Goal: Task Accomplishment & Management: Complete application form

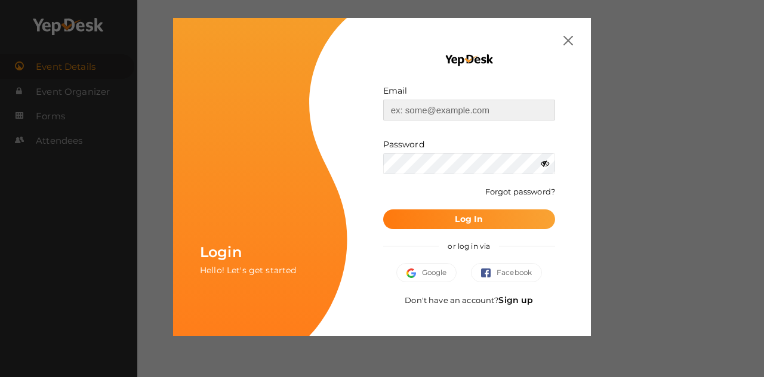
type input "[EMAIL_ADDRESS][DOMAIN_NAME]"
click at [452, 214] on button "Log In" at bounding box center [469, 220] width 172 height 20
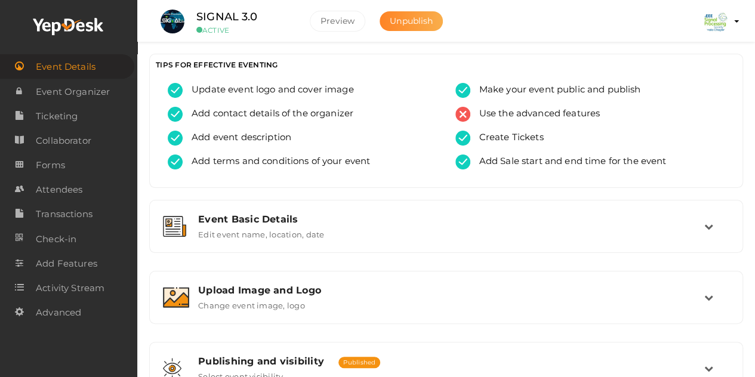
click at [407, 17] on span "Unpublish" at bounding box center [411, 21] width 43 height 11
click at [727, 22] on img at bounding box center [716, 22] width 24 height 24
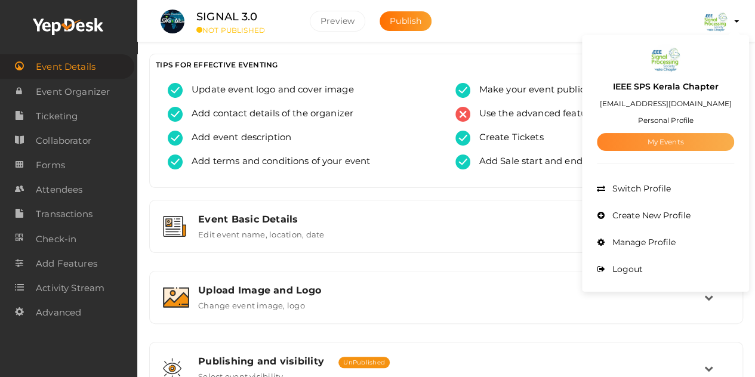
click at [675, 138] on link "My Events" at bounding box center [665, 142] width 137 height 18
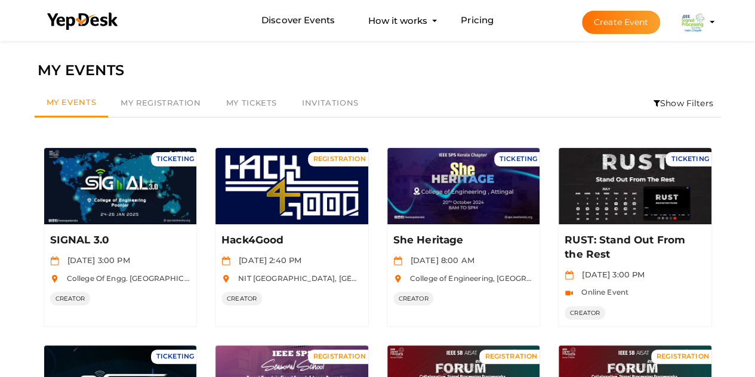
click at [638, 19] on button "Create Event" at bounding box center [621, 22] width 79 height 23
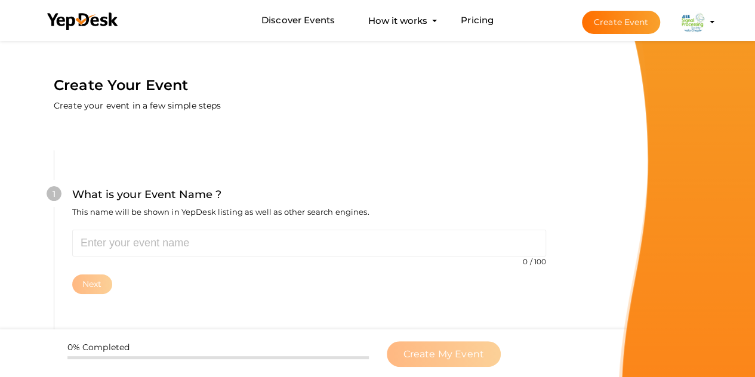
click at [208, 258] on div "0 / 100 Invalid event name event name length exceeded Required. Next" at bounding box center [309, 262] width 474 height 64
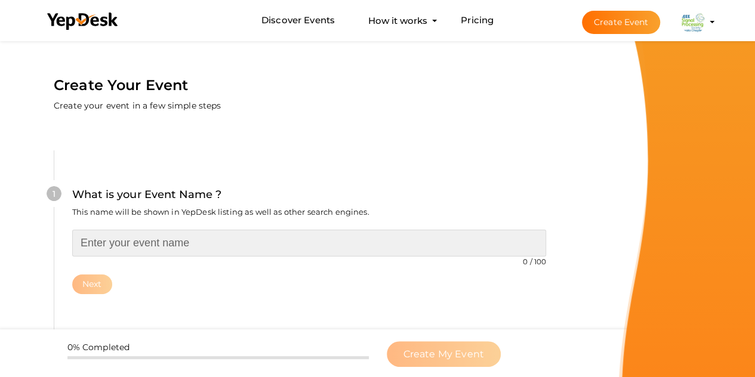
click at [186, 238] on input "text" at bounding box center [309, 243] width 474 height 27
click at [159, 244] on input "text" at bounding box center [309, 243] width 474 height 27
click at [116, 241] on input "Signs To Sounds" at bounding box center [309, 243] width 474 height 27
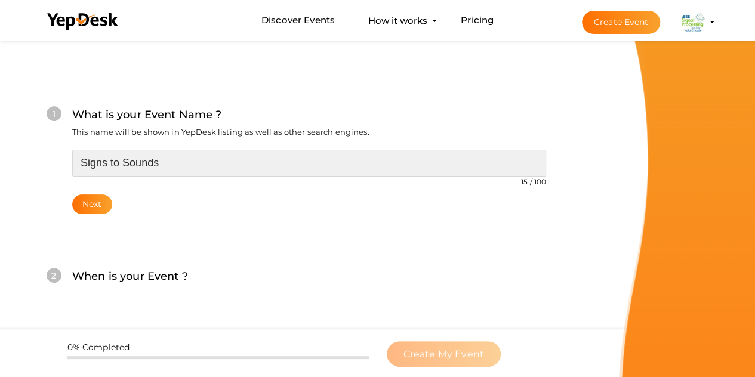
scroll to position [78, 0]
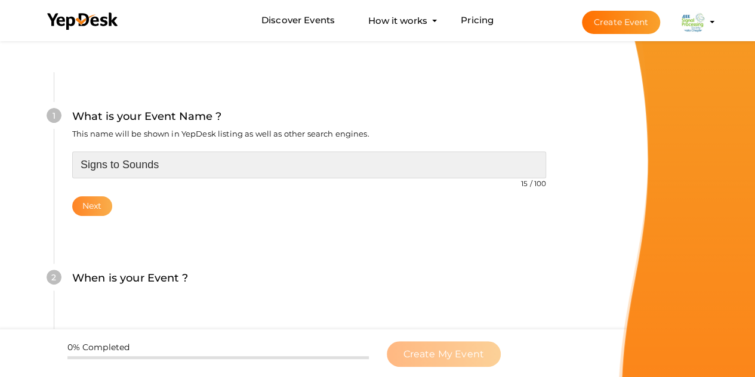
type input "Signs to Sounds"
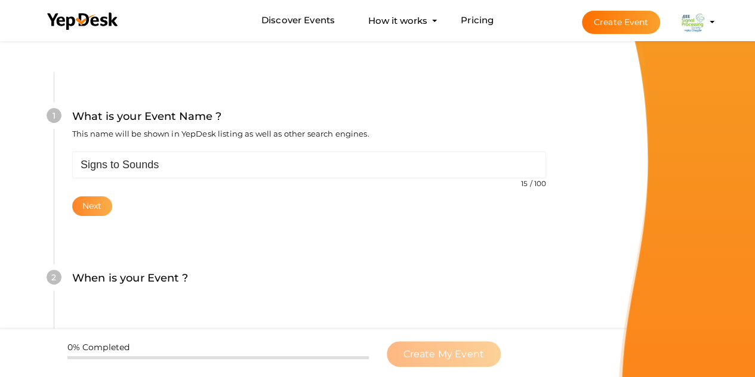
click at [89, 207] on button "Next" at bounding box center [92, 206] width 40 height 20
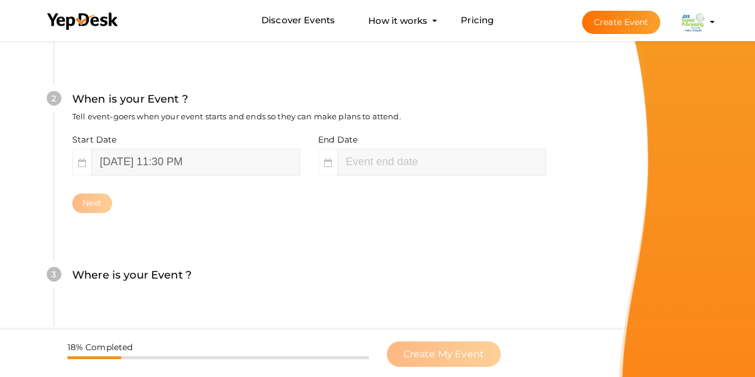
scroll to position [288, 0]
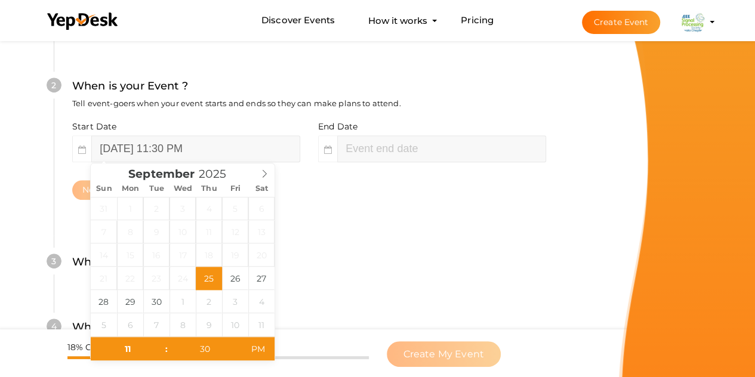
type input "September 26, 2025 1:30 AM"
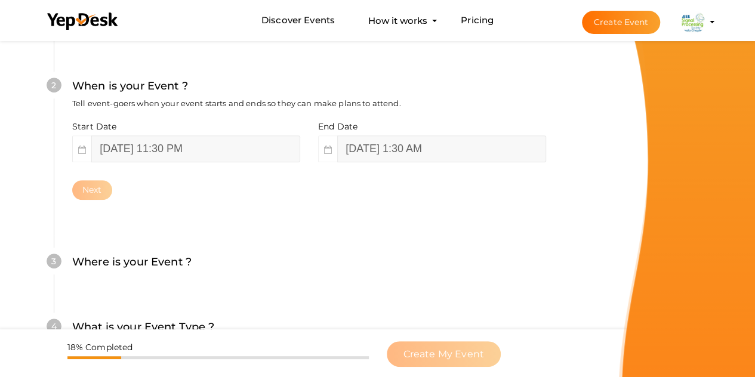
click at [309, 217] on div "2 When is your Event ? Tell event-goers when your event starts and ends so they…" at bounding box center [309, 139] width 510 height 194
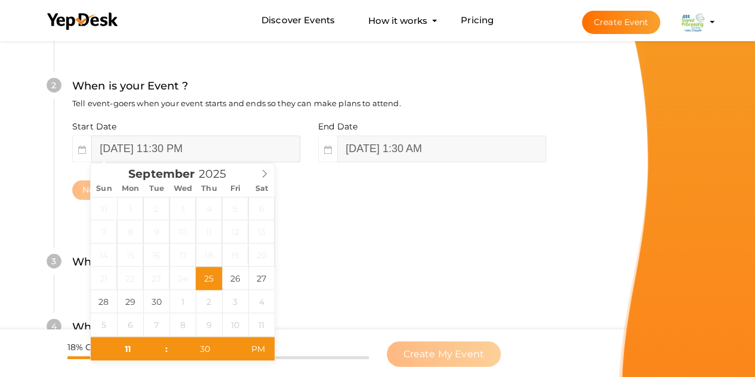
click at [193, 144] on input "September 25, 2025 11:30 PM" at bounding box center [195, 149] width 209 height 27
type input "September 26, 2025 11:30 PM"
type input "September 27, 2025 1:30 AM"
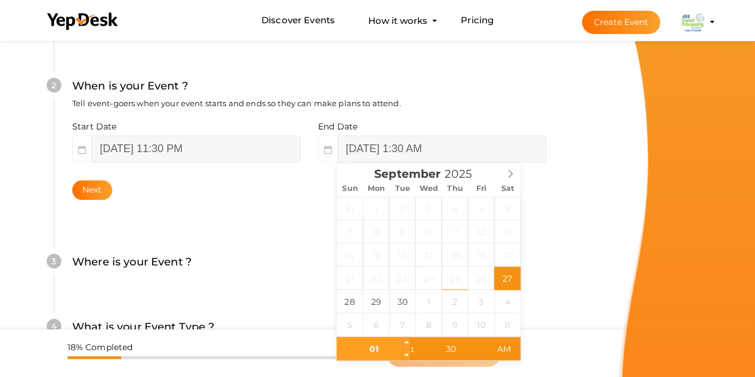
click at [371, 349] on input "01" at bounding box center [373, 349] width 73 height 24
click at [375, 349] on input "01" at bounding box center [373, 349] width 73 height 24
type input "12"
type input "September 27, 2025 12:30 AM"
click at [449, 349] on input "30" at bounding box center [450, 349] width 73 height 24
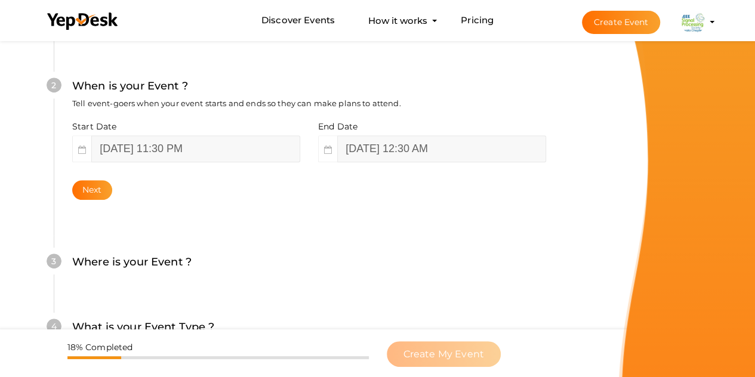
click at [556, 264] on div "3 Where is your Event ? Tell event-goers where your event location is. Venue On…" at bounding box center [309, 268] width 510 height 65
click at [94, 182] on button "Next" at bounding box center [92, 190] width 40 height 20
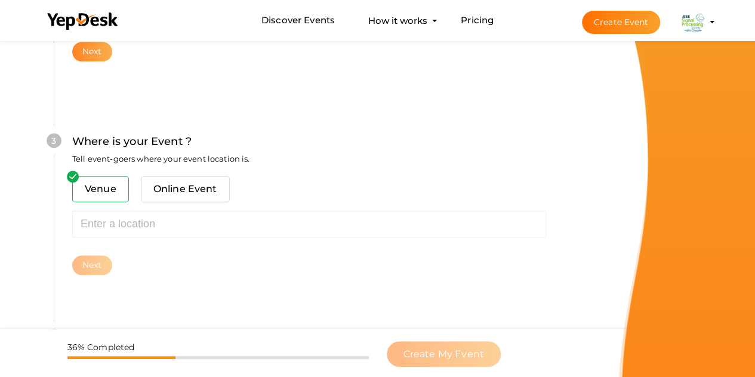
scroll to position [482, 0]
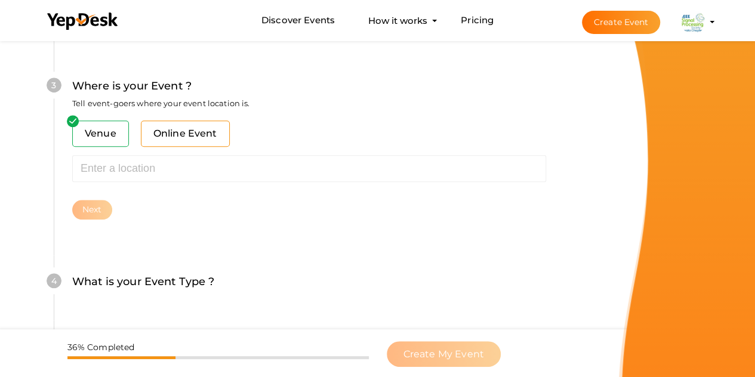
click at [192, 140] on span "Online Event" at bounding box center [185, 134] width 89 height 26
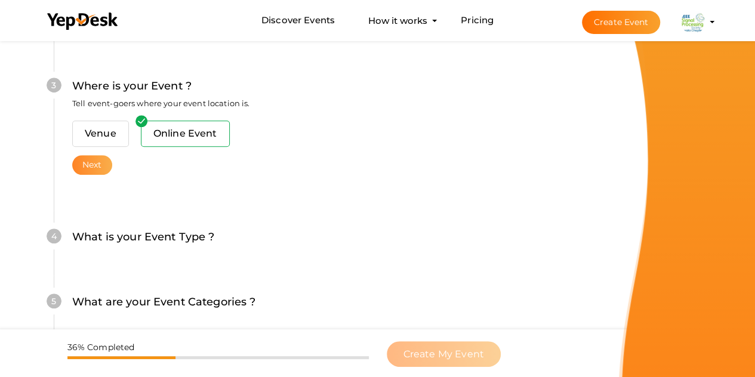
click at [94, 161] on button "Next" at bounding box center [92, 165] width 40 height 20
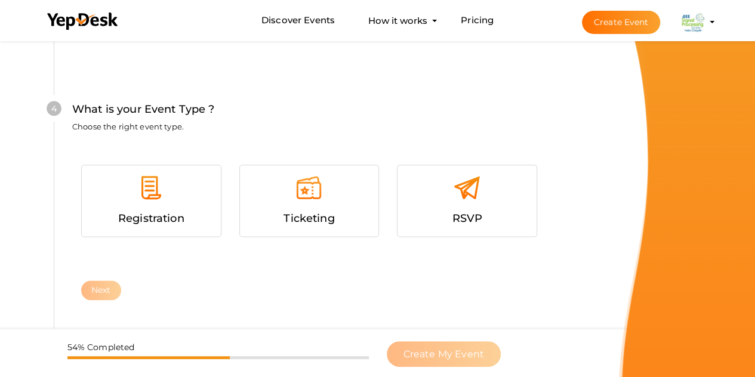
scroll to position [651, 0]
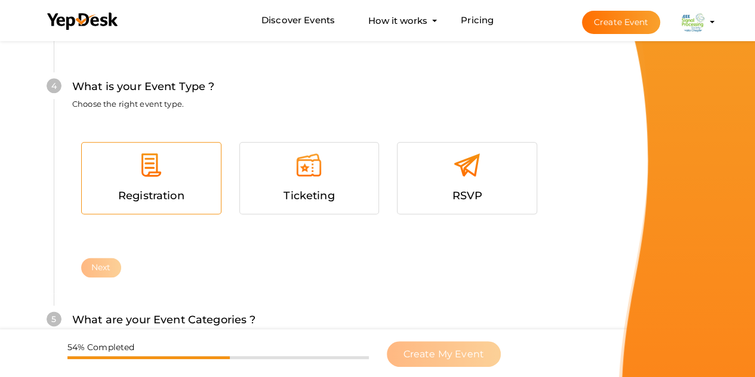
click at [178, 175] on div at bounding box center [151, 170] width 121 height 36
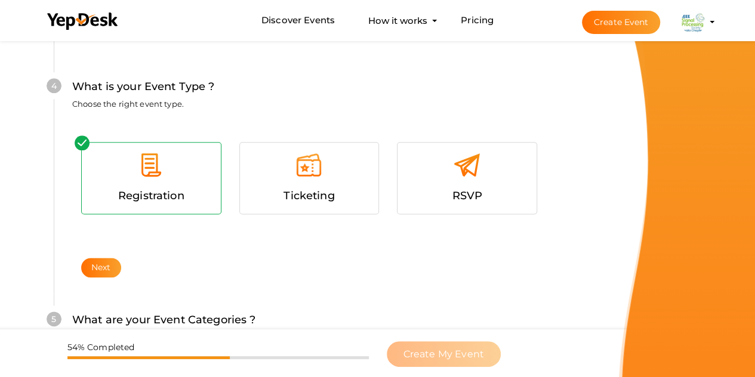
click at [175, 180] on div at bounding box center [151, 170] width 121 height 36
click at [347, 163] on div at bounding box center [309, 170] width 121 height 36
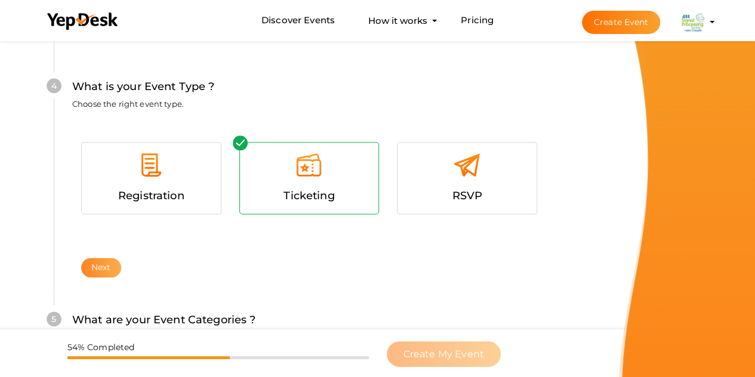
click at [112, 269] on button "Next" at bounding box center [101, 268] width 40 height 20
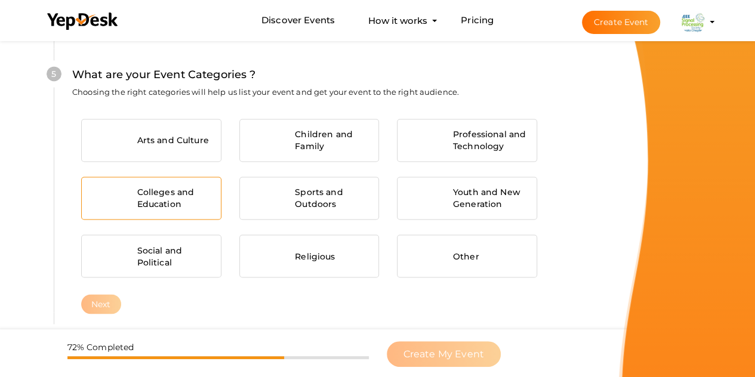
scroll to position [893, 0]
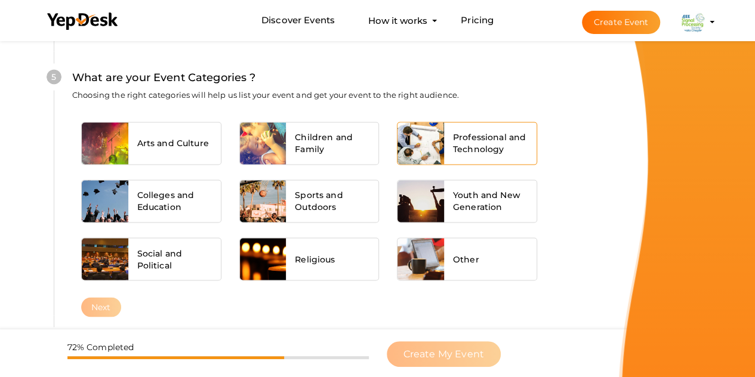
click at [470, 144] on span "Professional and Technology" at bounding box center [490, 143] width 75 height 24
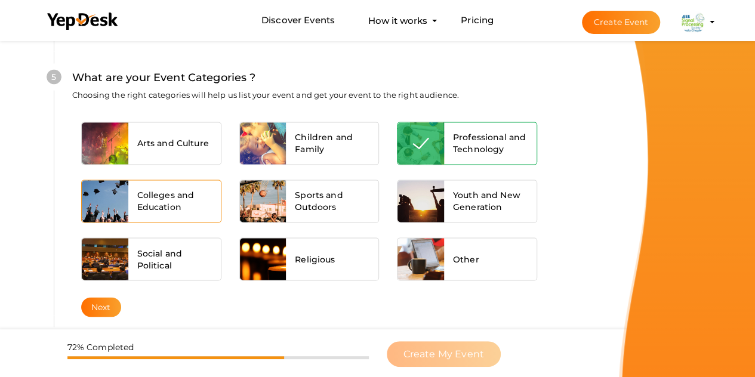
click at [183, 198] on span "Colleges and Education" at bounding box center [174, 201] width 75 height 24
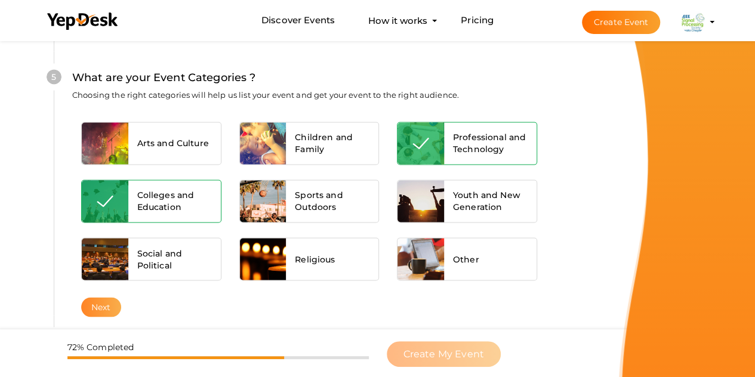
click at [98, 305] on button "Next" at bounding box center [101, 307] width 40 height 20
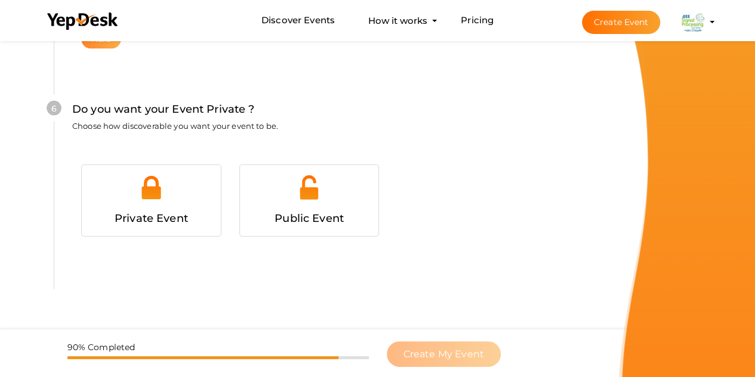
scroll to position [1178, 0]
click at [281, 197] on div at bounding box center [309, 193] width 121 height 36
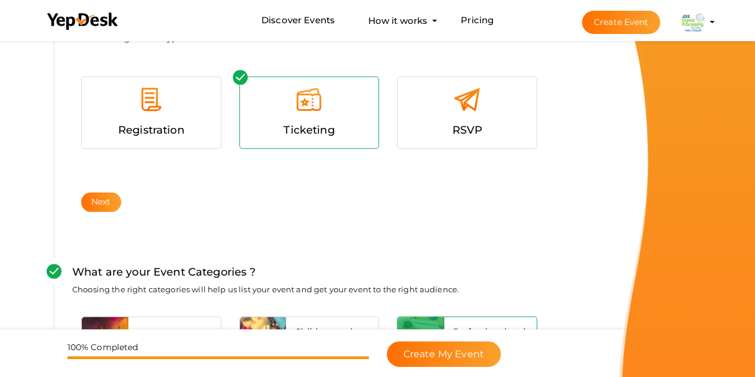
scroll to position [716, 0]
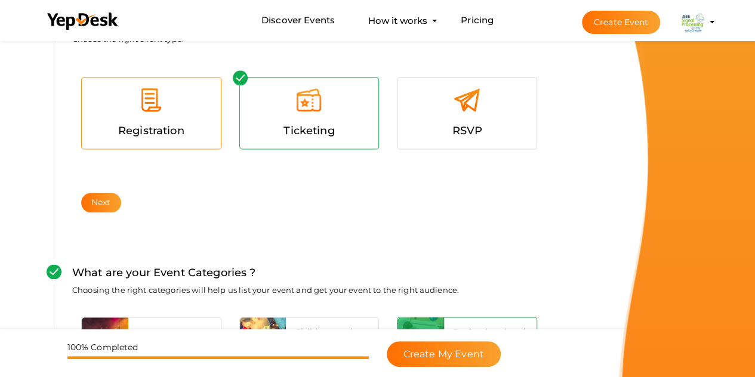
drag, startPoint x: 281, startPoint y: 197, endPoint x: 183, endPoint y: 128, distance: 119.6
click at [183, 128] on span "Registration" at bounding box center [151, 130] width 66 height 13
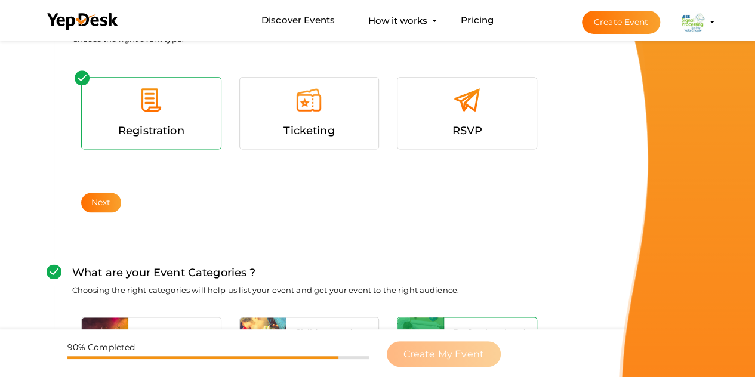
click at [183, 128] on span "Registration" at bounding box center [151, 130] width 66 height 13
click at [264, 116] on div at bounding box center [309, 105] width 121 height 36
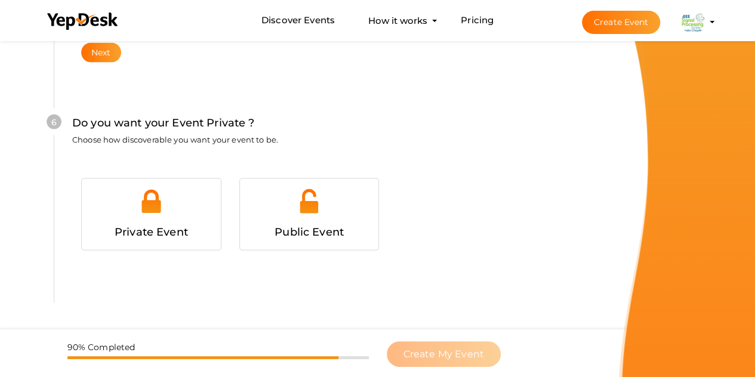
scroll to position [1197, 0]
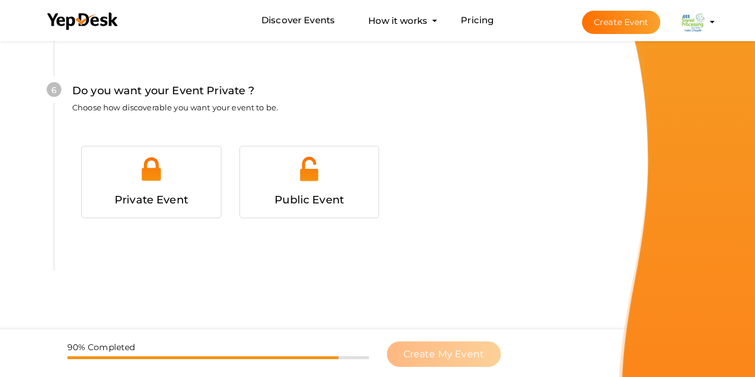
click at [269, 182] on div at bounding box center [309, 174] width 121 height 36
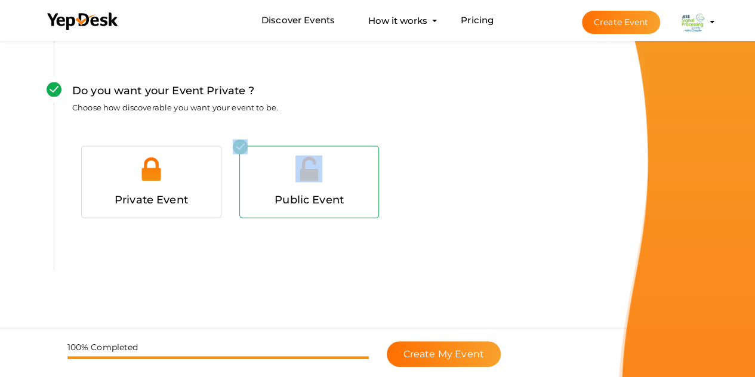
click at [269, 182] on div at bounding box center [309, 174] width 121 height 36
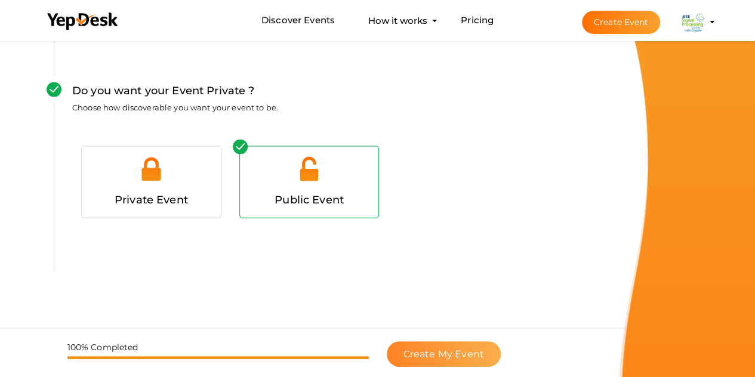
click at [454, 350] on span "Create My Event" at bounding box center [444, 354] width 81 height 11
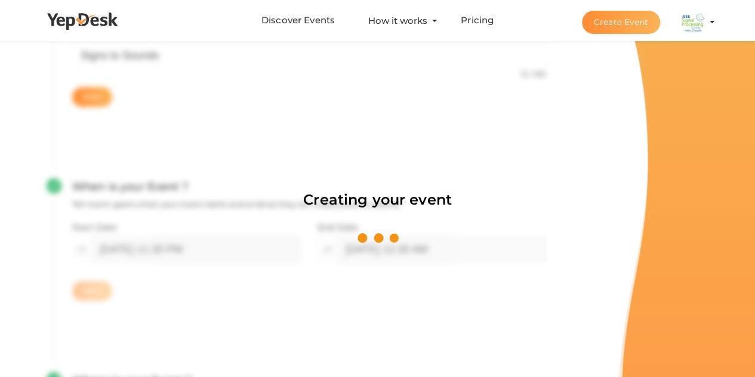
scroll to position [179, 0]
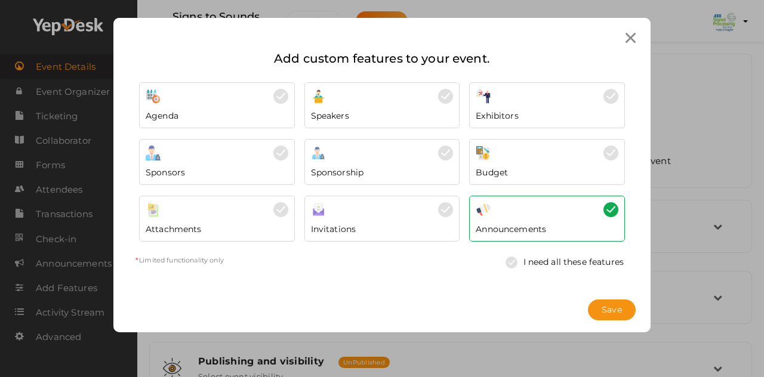
click at [610, 214] on img at bounding box center [610, 209] width 15 height 15
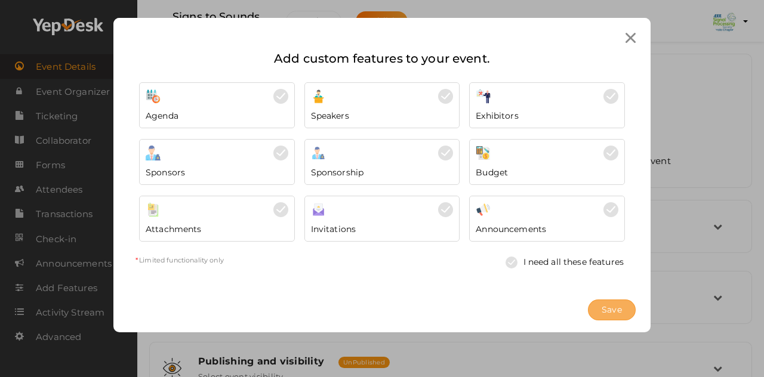
click at [597, 311] on button "Save" at bounding box center [612, 310] width 48 height 21
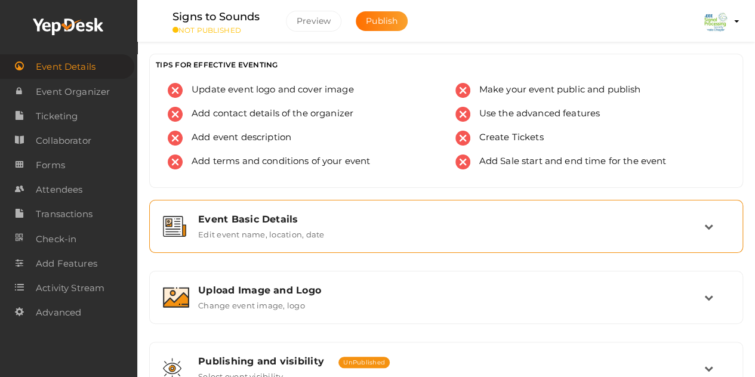
click at [566, 220] on div "Event Basic Details" at bounding box center [451, 219] width 506 height 11
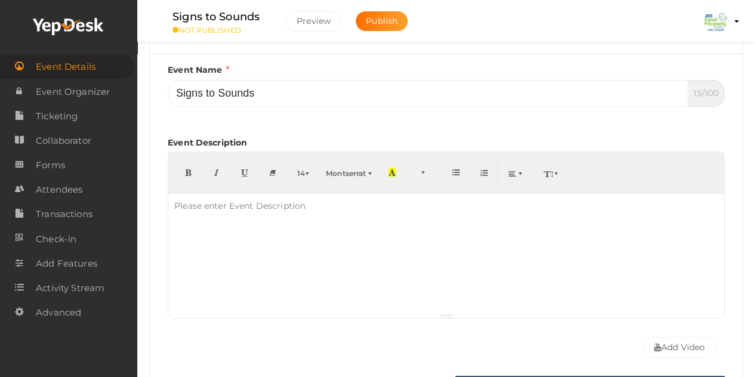
scroll to position [198, 0]
click at [322, 208] on p at bounding box center [446, 206] width 544 height 11
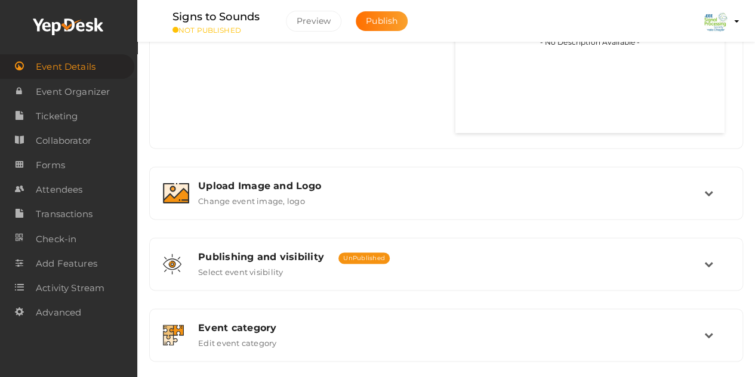
scroll to position [749, 0]
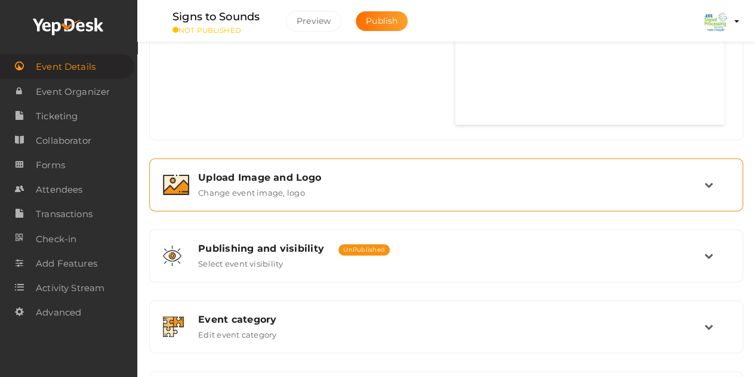
click at [626, 186] on div "Upload Image and Logo Change event image, logo" at bounding box center [446, 185] width 515 height 26
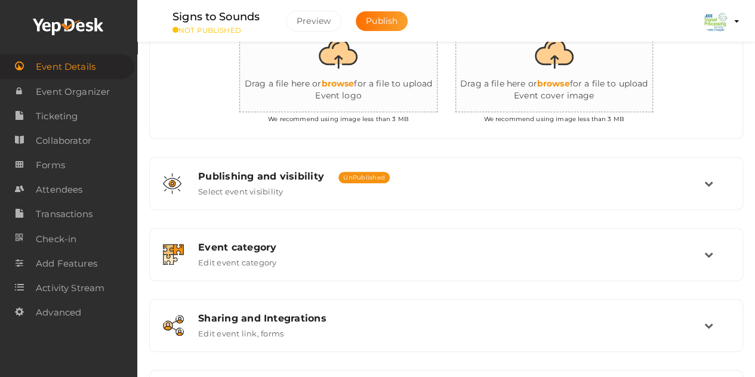
scroll to position [372, 0]
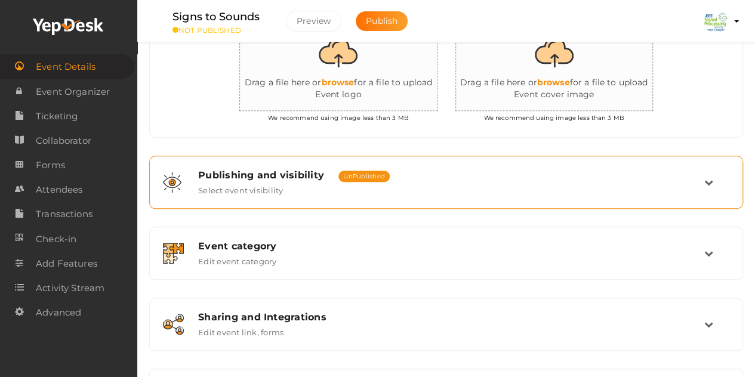
click at [710, 174] on td at bounding box center [716, 183] width 25 height 26
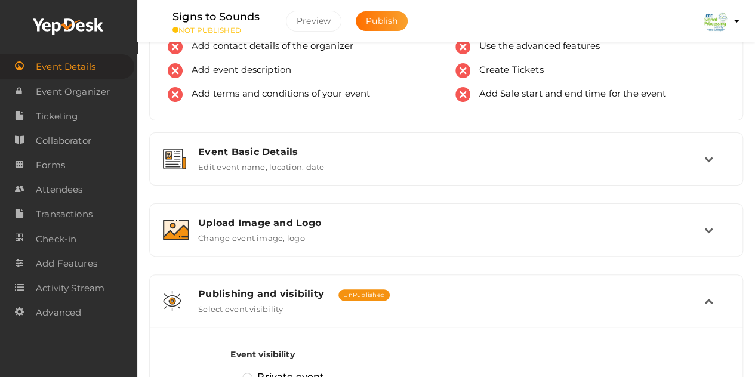
scroll to position [0, 0]
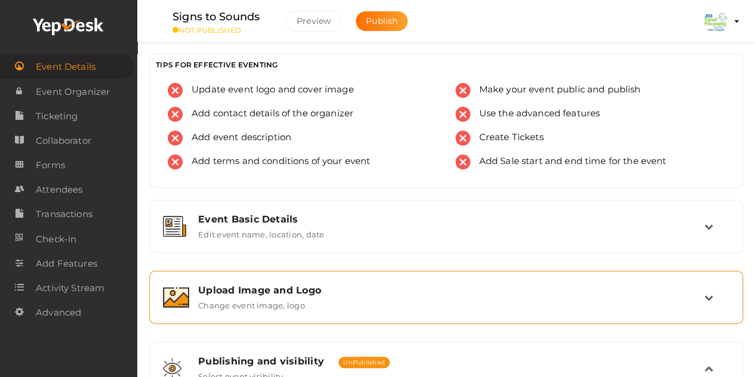
click at [598, 289] on div "Upload Image and Logo" at bounding box center [451, 290] width 506 height 11
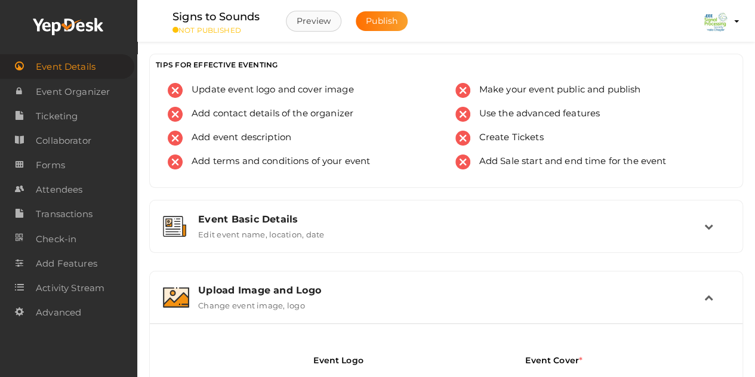
click at [310, 26] on button "Preview" at bounding box center [314, 21] width 56 height 21
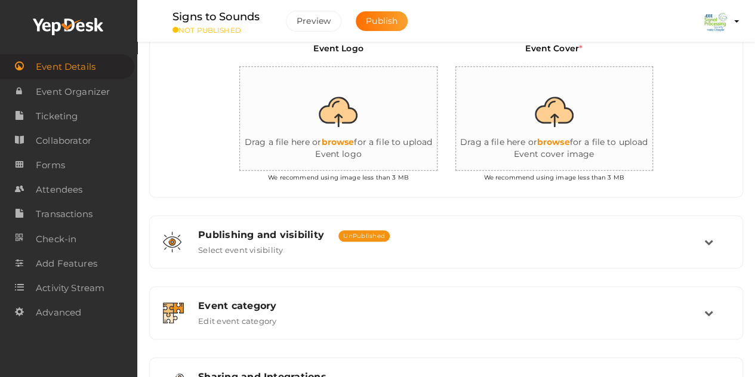
scroll to position [313, 0]
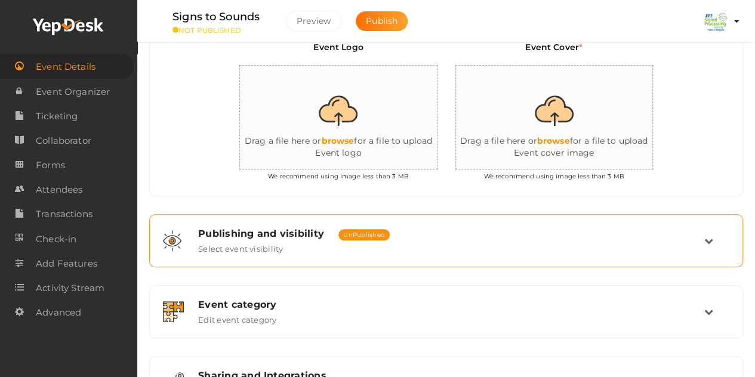
click at [475, 228] on div "Publishing and visibility Published UnPublished" at bounding box center [451, 233] width 506 height 11
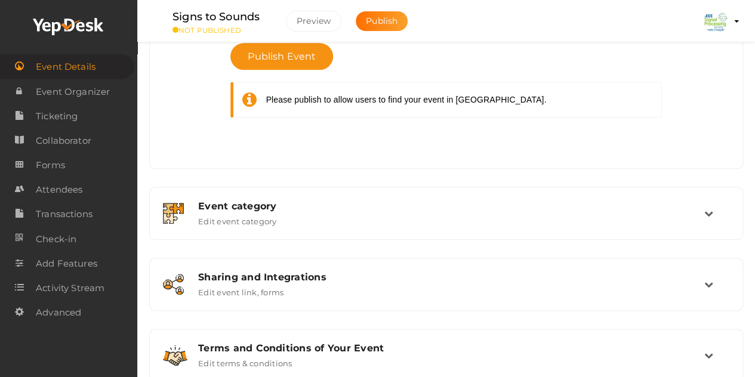
scroll to position [586, 0]
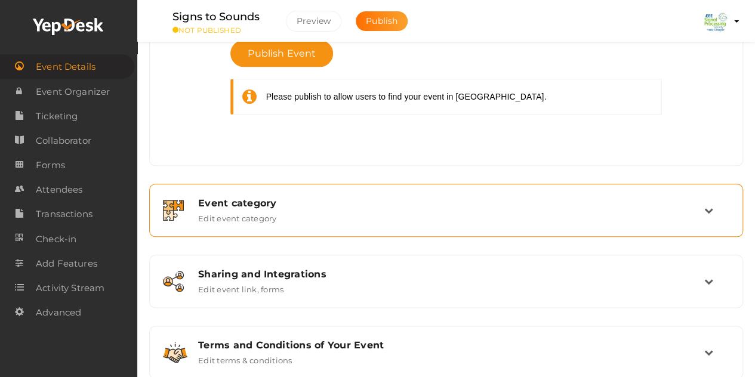
click at [481, 223] on div "Event category Edit event category" at bounding box center [446, 210] width 581 height 40
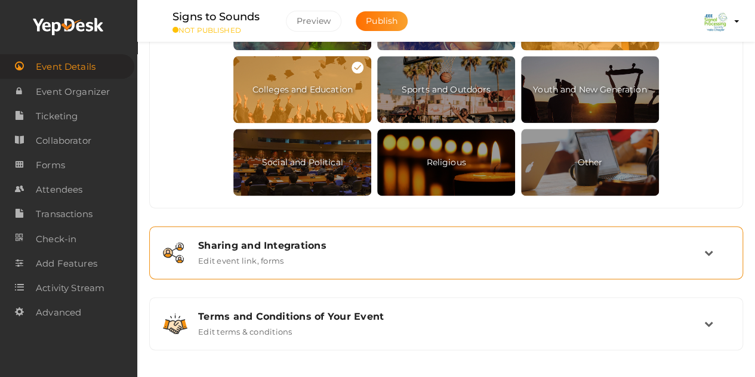
click at [479, 248] on div "Sharing and Integrations" at bounding box center [451, 245] width 506 height 11
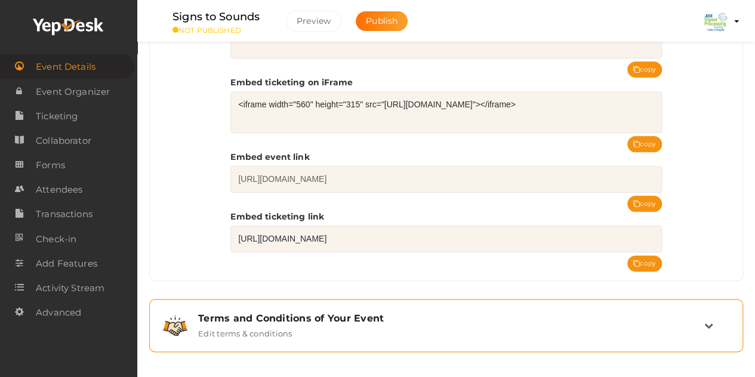
click at [463, 319] on div "Terms and Conditions of Your Event Edit terms & conditions" at bounding box center [446, 326] width 515 height 26
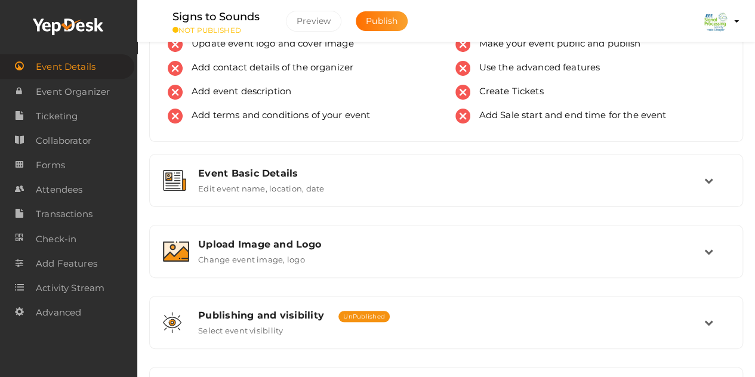
scroll to position [0, 0]
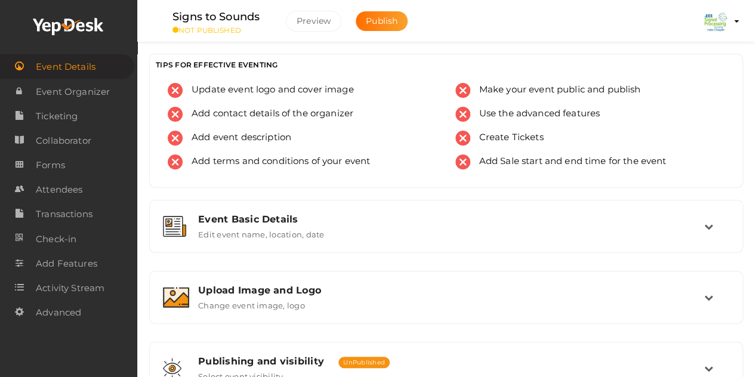
click at [719, 27] on img at bounding box center [716, 22] width 24 height 24
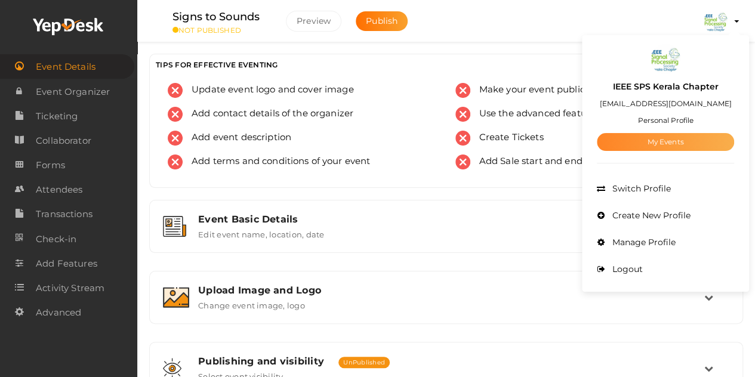
click at [671, 140] on link "My Events" at bounding box center [665, 142] width 137 height 18
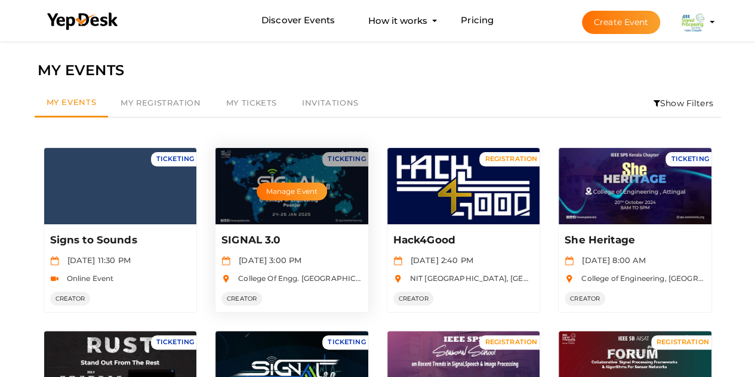
click at [344, 215] on div "Manage Event" at bounding box center [291, 186] width 153 height 76
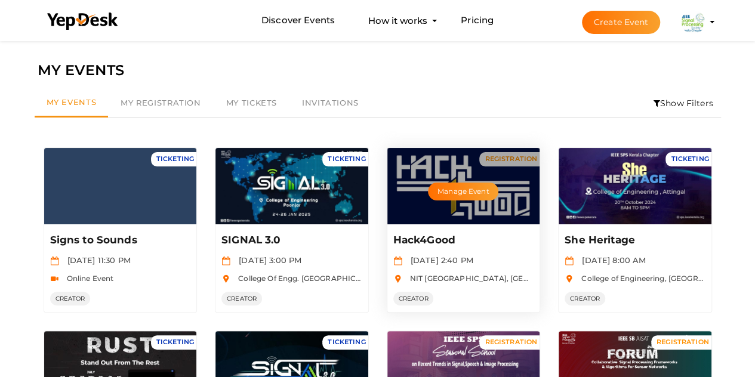
click at [435, 212] on div "Manage Event" at bounding box center [463, 186] width 153 height 76
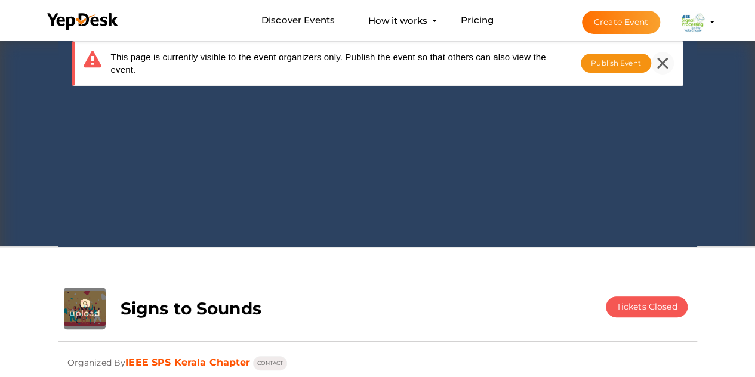
click at [661, 58] on icon at bounding box center [662, 63] width 11 height 11
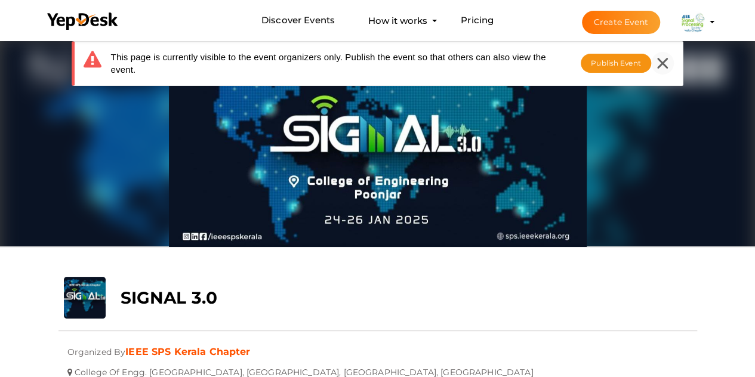
click at [664, 59] on icon at bounding box center [662, 63] width 11 height 11
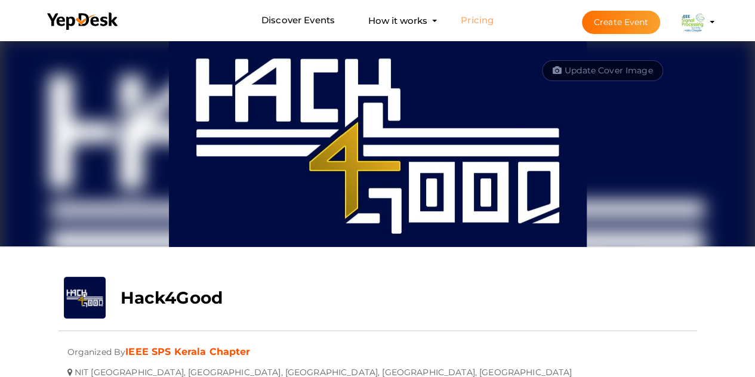
click at [482, 16] on link "Pricing" at bounding box center [477, 21] width 33 height 22
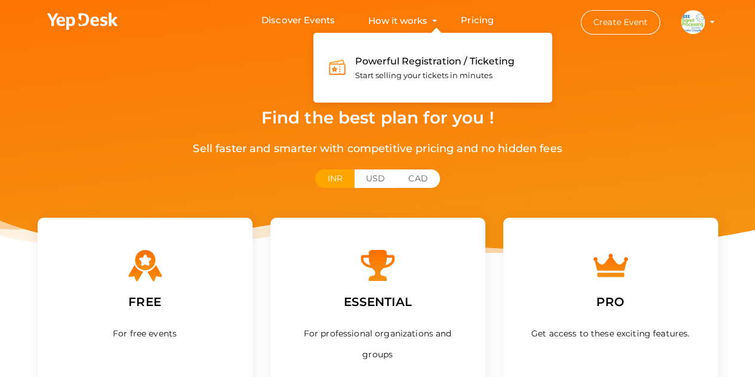
click at [400, 20] on button "How it works Powerful Registration / Ticketing Start selling your tickets in mi…" at bounding box center [398, 21] width 66 height 22
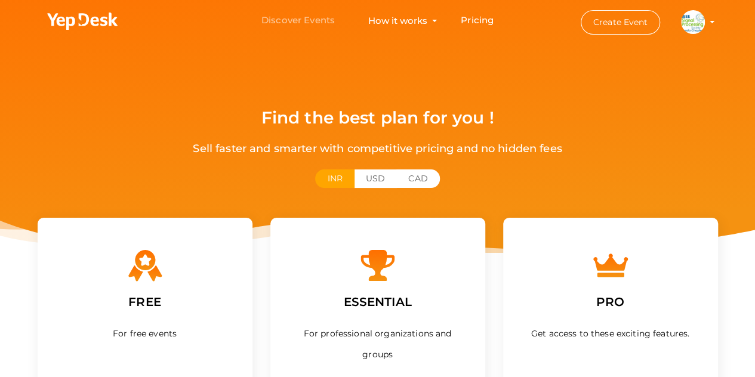
click at [314, 19] on link "Discover Events" at bounding box center [297, 21] width 73 height 22
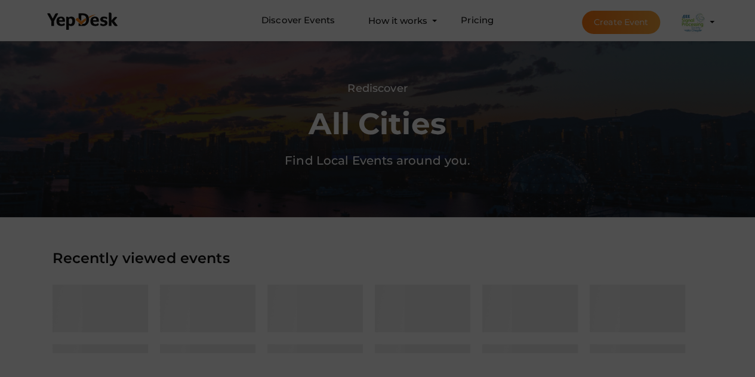
click at [423, 199] on div at bounding box center [377, 188] width 755 height 377
click at [423, 237] on div at bounding box center [377, 188] width 755 height 377
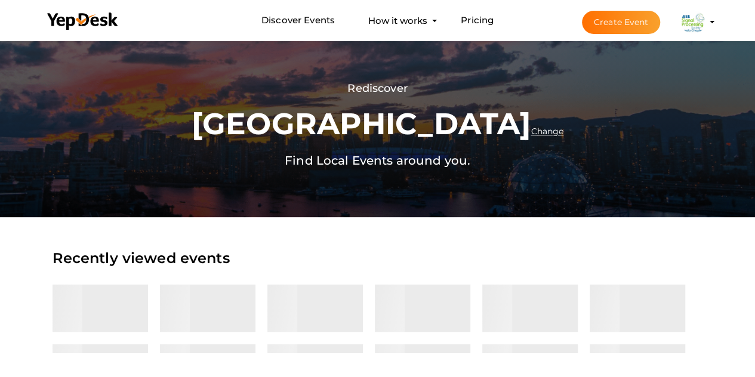
click at [686, 20] on img at bounding box center [693, 22] width 24 height 24
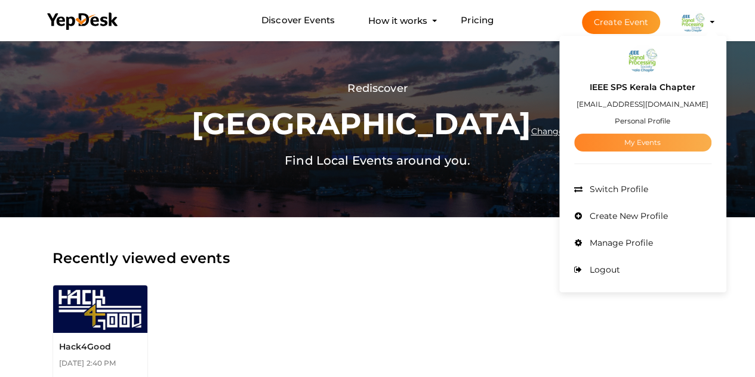
click at [628, 143] on link "My Events" at bounding box center [642, 143] width 137 height 18
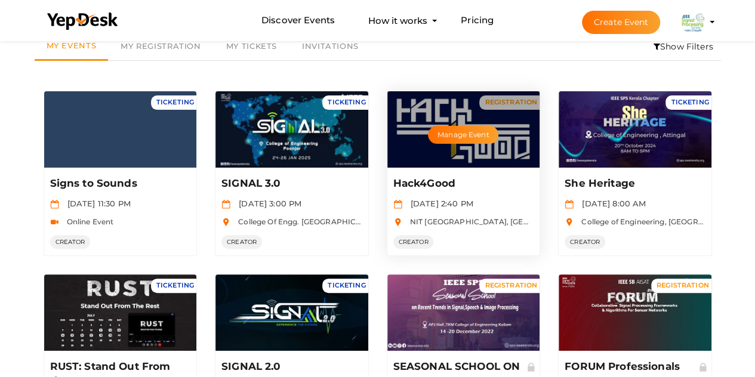
scroll to position [57, 0]
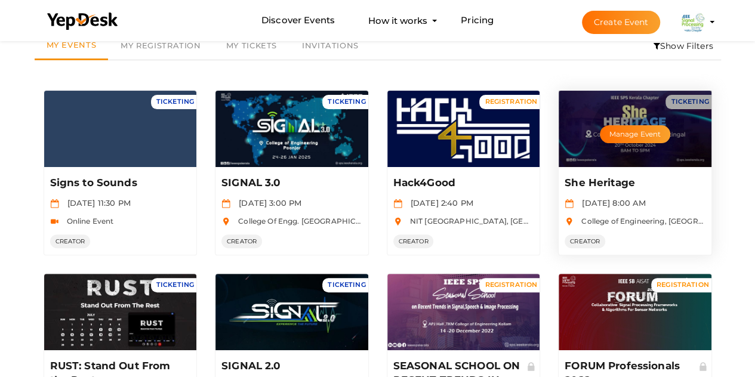
click at [606, 150] on div "Manage Event" at bounding box center [635, 129] width 153 height 76
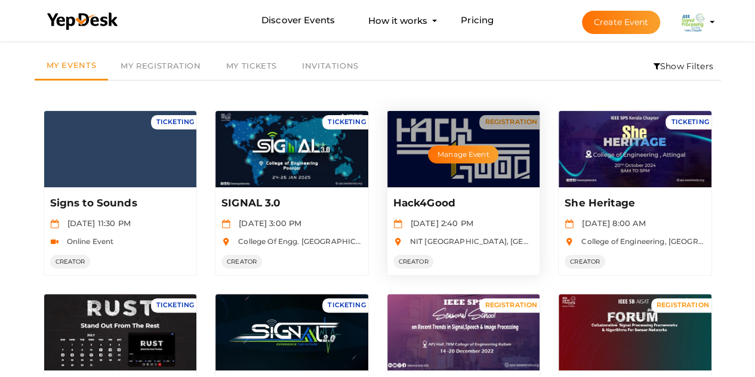
scroll to position [0, 0]
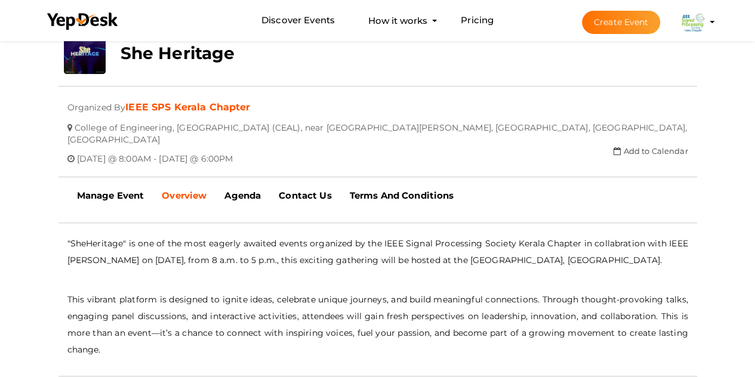
scroll to position [245, 0]
click at [249, 189] on b "Agenda" at bounding box center [242, 194] width 36 height 11
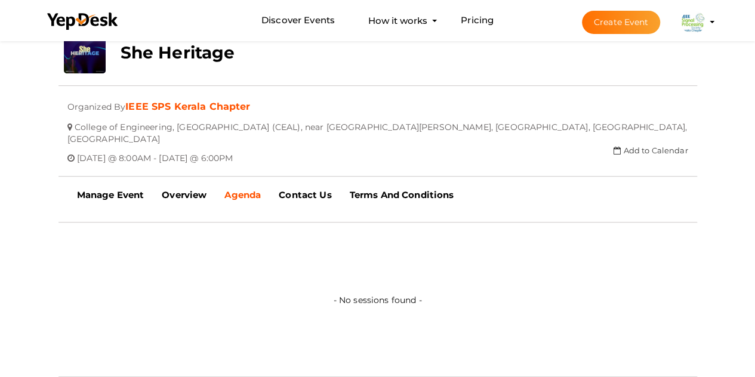
scroll to position [288, 0]
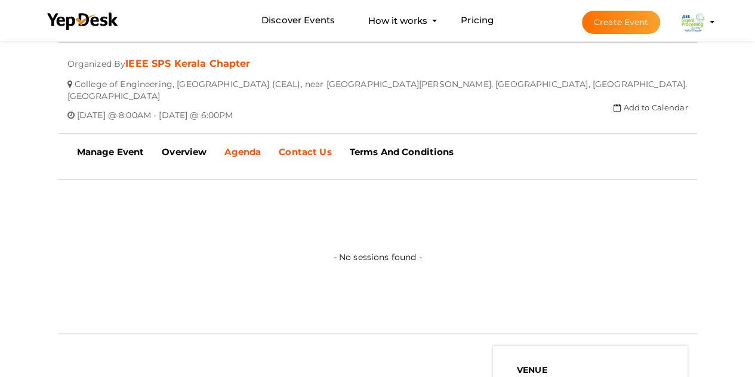
click at [302, 147] on link "Contact Us" at bounding box center [305, 152] width 70 height 30
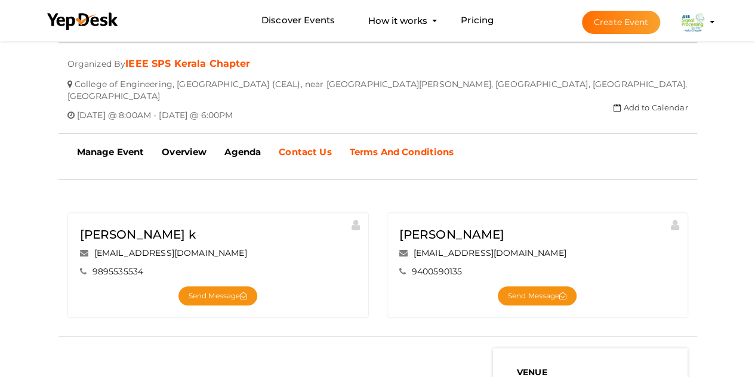
click at [407, 146] on b "Terms And Conditions" at bounding box center [402, 151] width 104 height 11
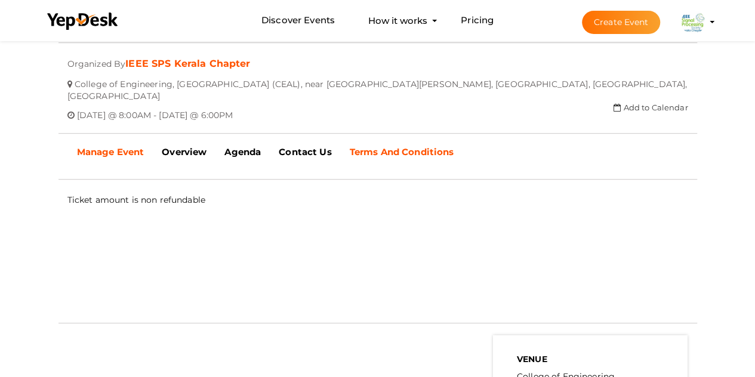
click at [124, 146] on b "Manage Event" at bounding box center [110, 151] width 67 height 11
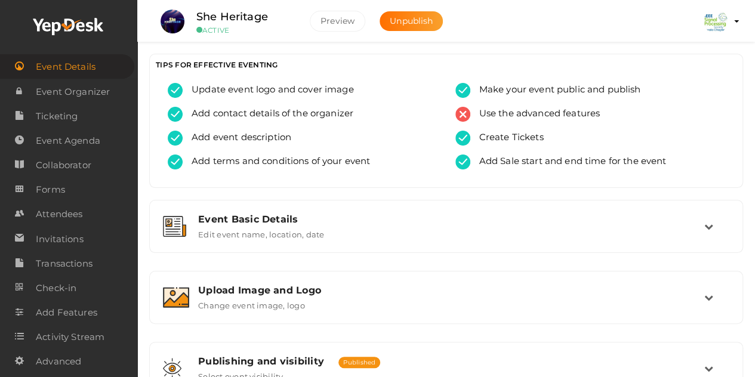
click at [722, 21] on img at bounding box center [716, 22] width 24 height 24
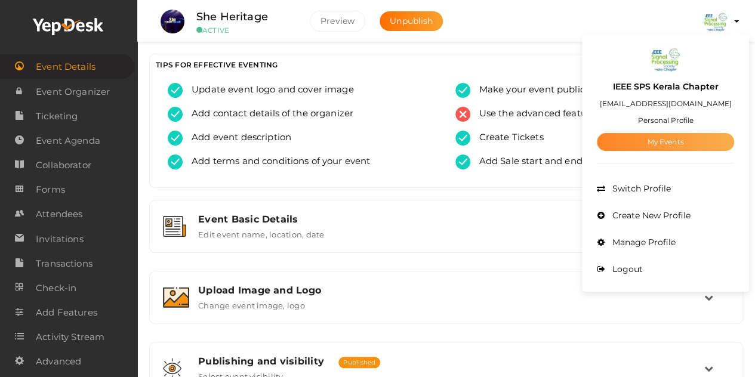
click at [678, 140] on link "My Events" at bounding box center [665, 142] width 137 height 18
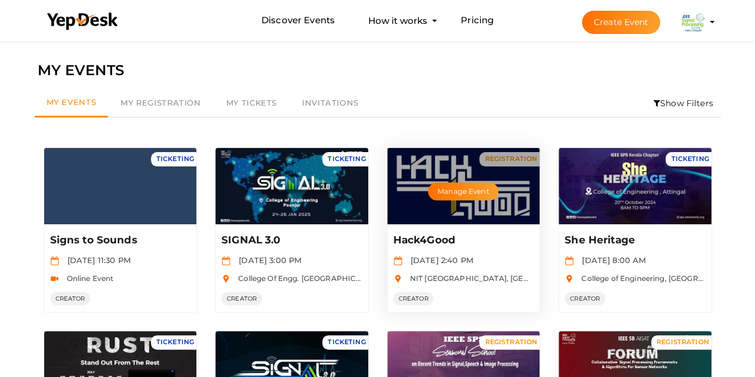
click at [429, 217] on div "Manage Event" at bounding box center [463, 186] width 153 height 76
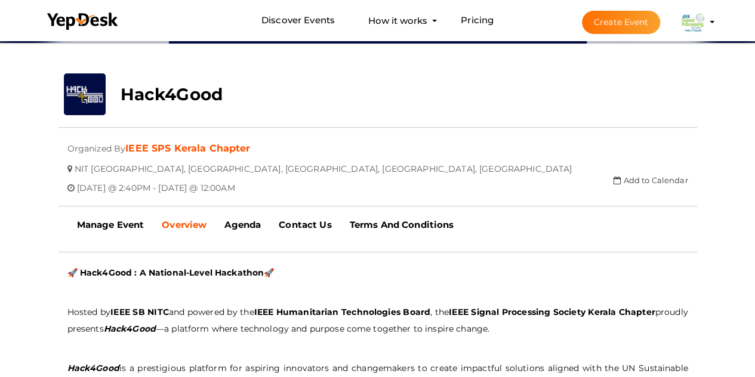
scroll to position [203, 0]
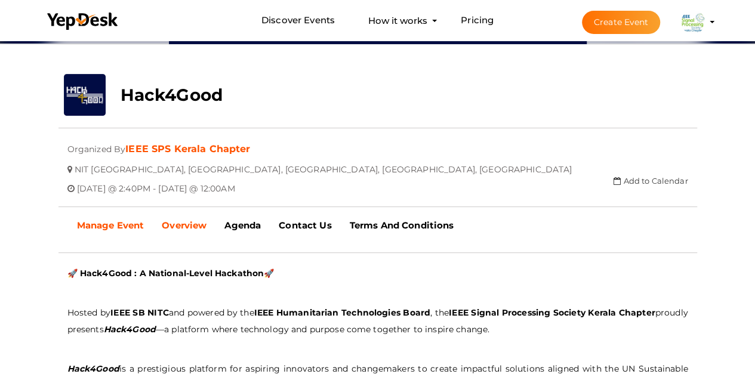
click at [113, 225] on b "Manage Event" at bounding box center [110, 225] width 67 height 11
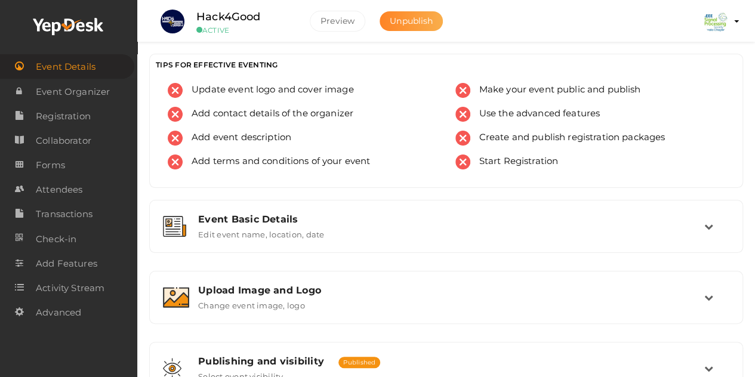
click at [409, 21] on span "Unpublish" at bounding box center [411, 21] width 43 height 11
click at [70, 195] on span "Attendees" at bounding box center [59, 190] width 47 height 24
